Goal: Task Accomplishment & Management: Manage account settings

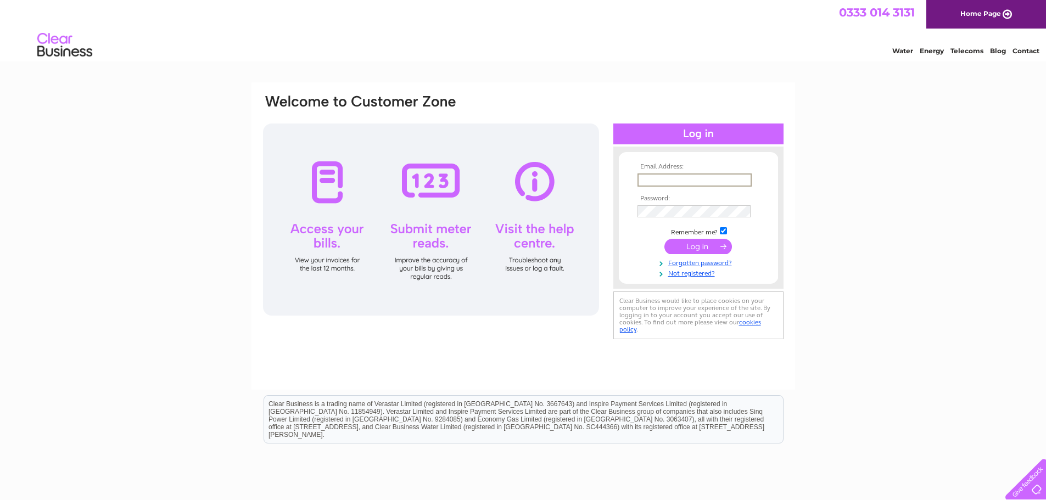
click at [659, 178] on input "text" at bounding box center [695, 180] width 114 height 13
type input "mcbros@hotmail.co.uk"
click at [723, 230] on input "checkbox" at bounding box center [723, 230] width 7 height 7
checkbox input "false"
click at [686, 247] on input "submit" at bounding box center [698, 245] width 68 height 15
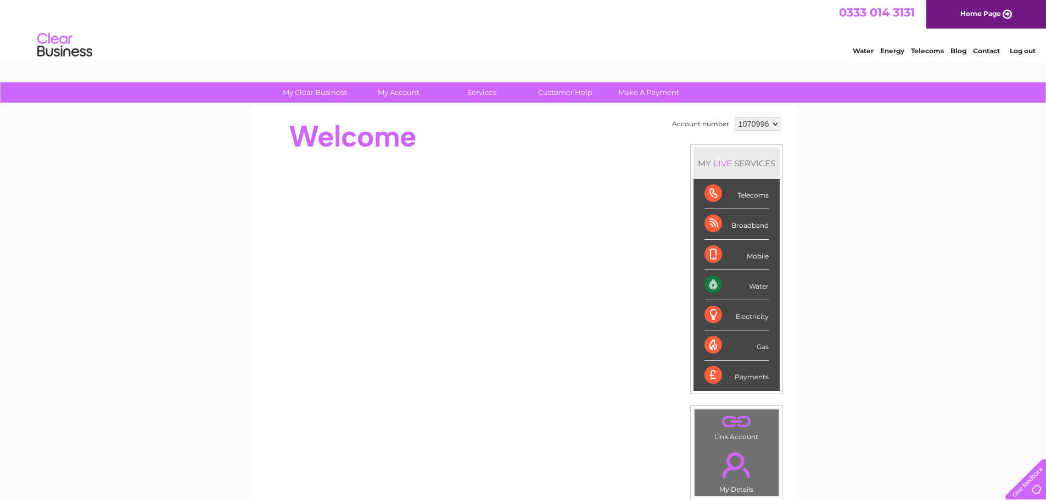
click at [773, 122] on select "1070996 1070998 1146308" at bounding box center [758, 124] width 46 height 13
select select "1146308"
click at [735, 118] on select "1070996 1070998 1146308" at bounding box center [758, 124] width 46 height 13
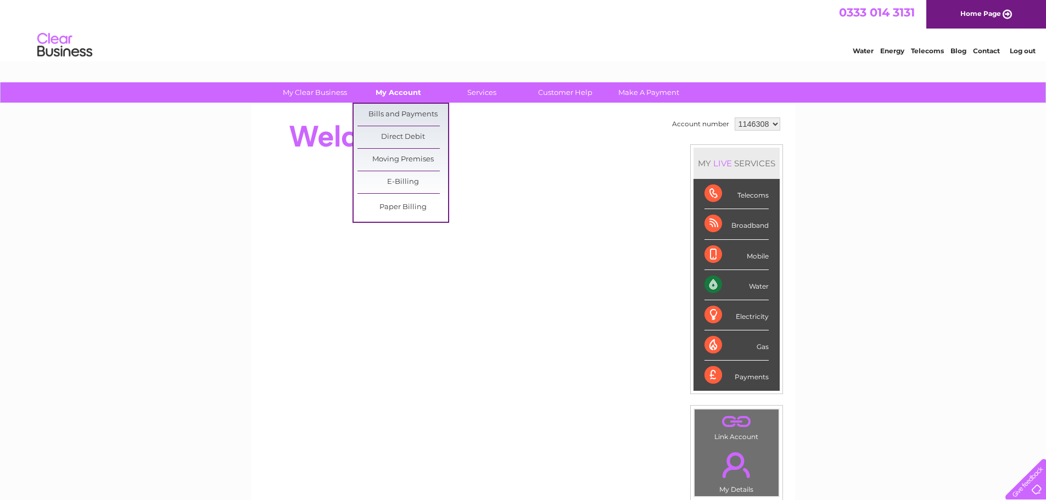
click at [408, 95] on link "My Account" at bounding box center [398, 92] width 91 height 20
click at [396, 116] on link "Bills and Payments" at bounding box center [402, 115] width 91 height 22
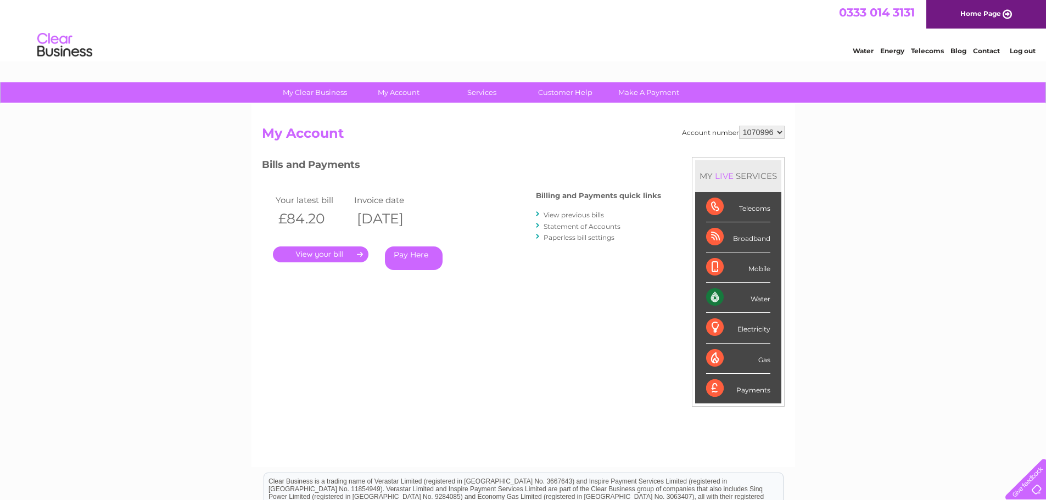
click at [322, 253] on link "." at bounding box center [321, 255] width 96 height 16
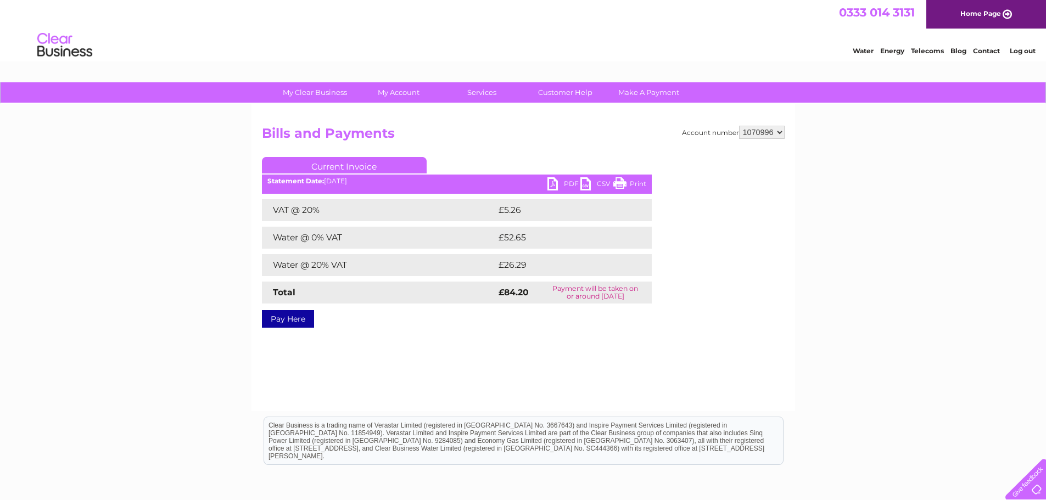
click at [570, 183] on link "PDF" at bounding box center [563, 185] width 33 height 16
click at [780, 131] on select "1070996 1070998 1146308" at bounding box center [762, 132] width 46 height 13
select select "1070998"
click at [739, 126] on select "1070996 1070998 1146308" at bounding box center [762, 132] width 46 height 13
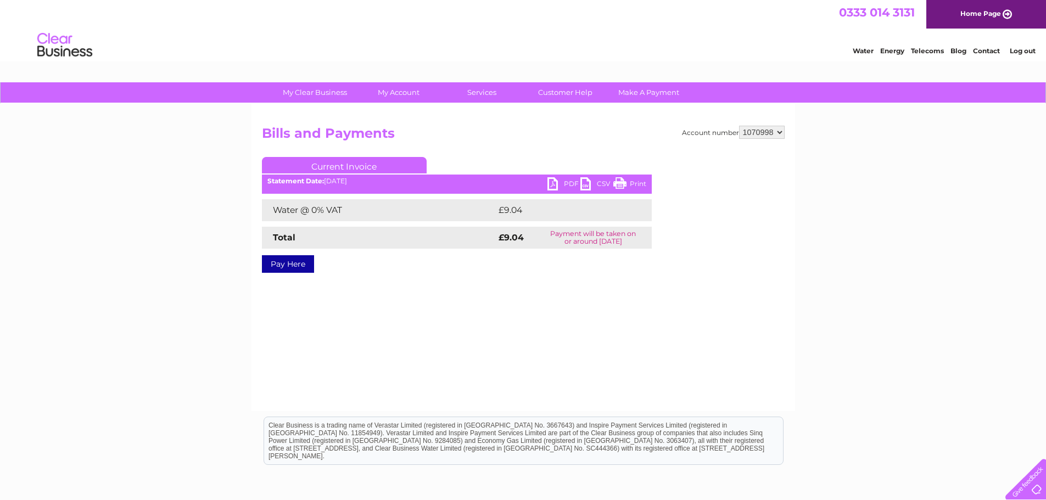
click at [566, 177] on ul "Current Invoice" at bounding box center [457, 167] width 390 height 20
click at [573, 182] on link "PDF" at bounding box center [563, 185] width 33 height 16
click at [779, 132] on select "1070996 1070998 1146308" at bounding box center [762, 132] width 46 height 13
select select "1146308"
click at [739, 126] on select "1070996 1070998 1146308" at bounding box center [762, 132] width 46 height 13
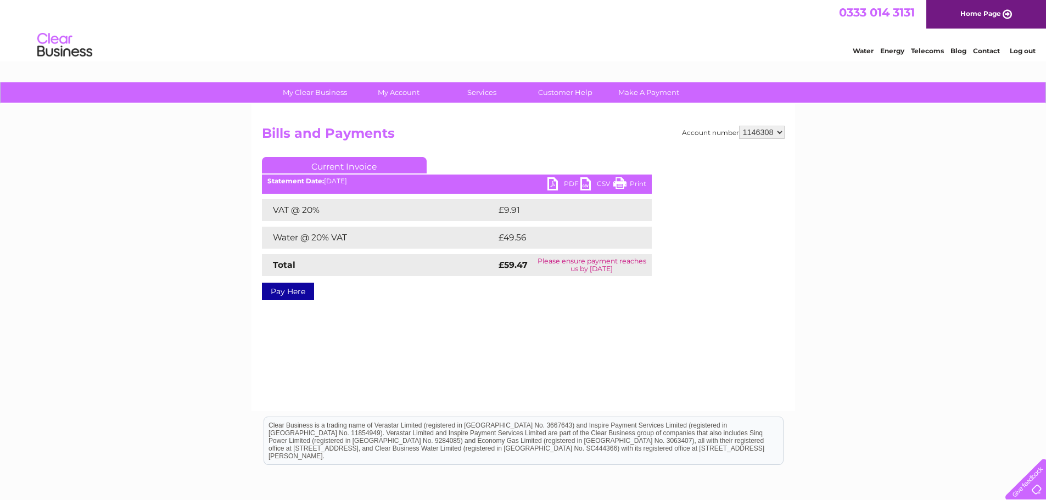
click at [565, 183] on link "PDF" at bounding box center [563, 185] width 33 height 16
click at [1019, 51] on link "Log out" at bounding box center [1023, 51] width 26 height 8
